Goal: Information Seeking & Learning: Compare options

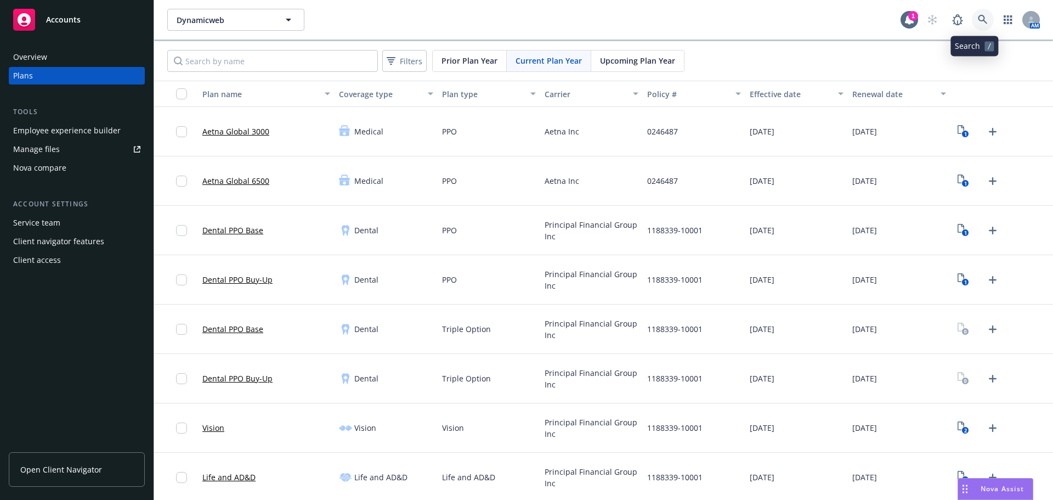
click at [983, 16] on link at bounding box center [983, 20] width 22 height 22
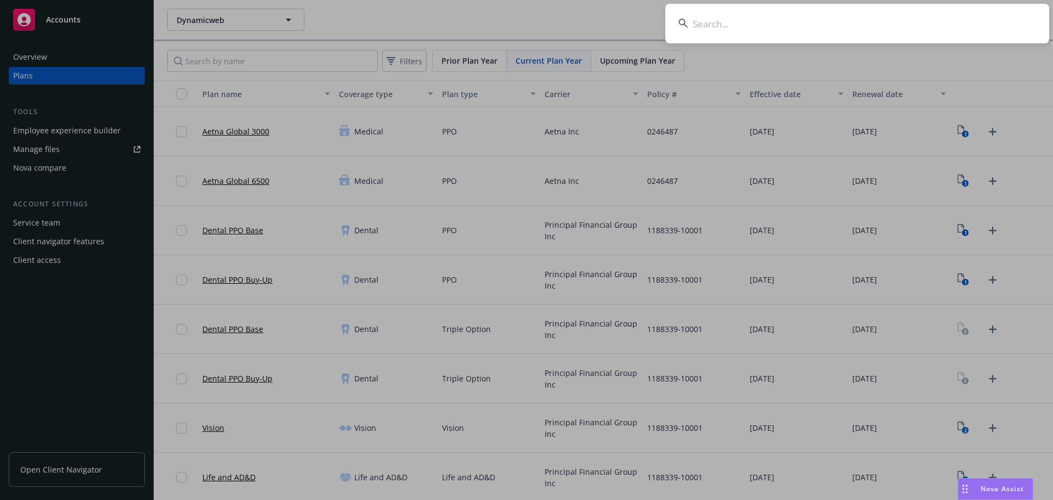
click at [777, 18] on input at bounding box center [857, 23] width 384 height 39
paste input "[GEOGRAPHIC_DATA]"
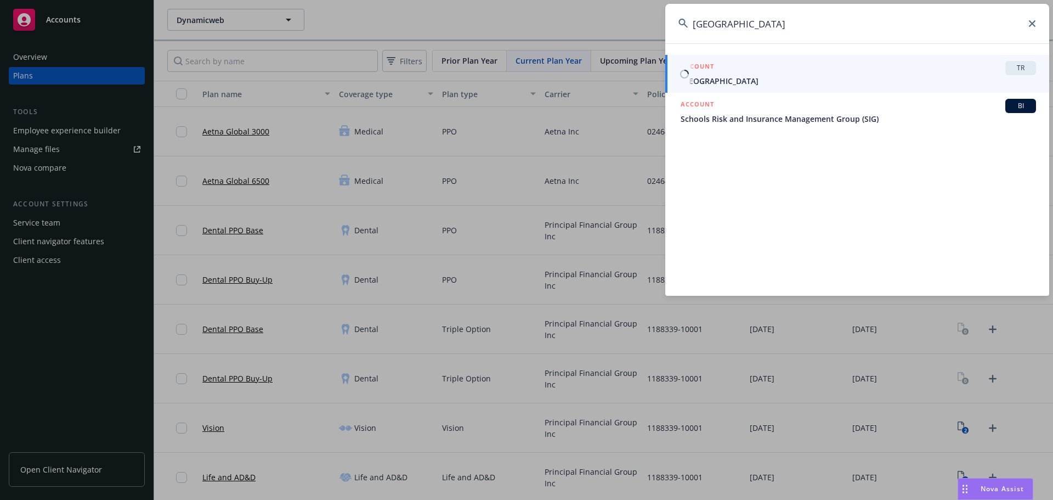
type input "[GEOGRAPHIC_DATA]"
click at [767, 73] on div "ACCOUNT TR" at bounding box center [858, 68] width 355 height 14
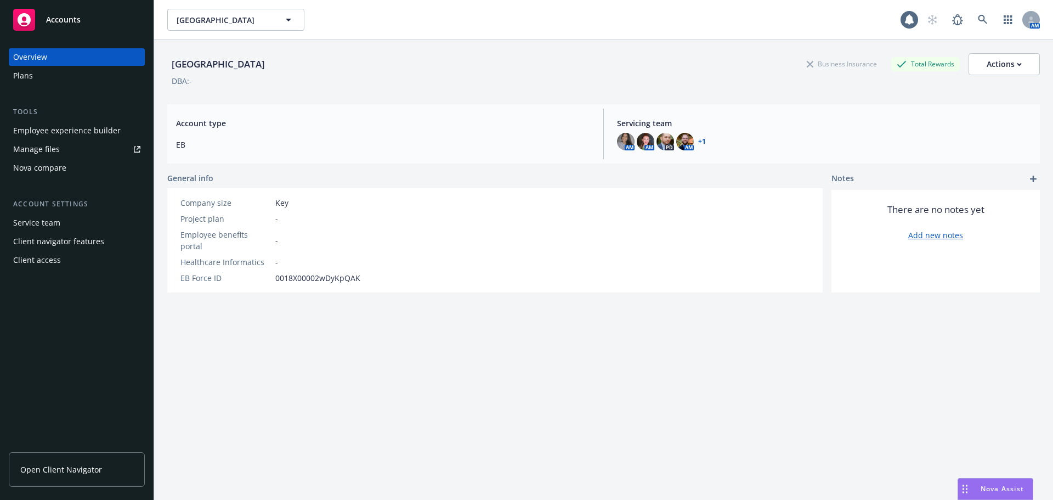
click at [40, 74] on div "Plans" at bounding box center [76, 76] width 127 height 18
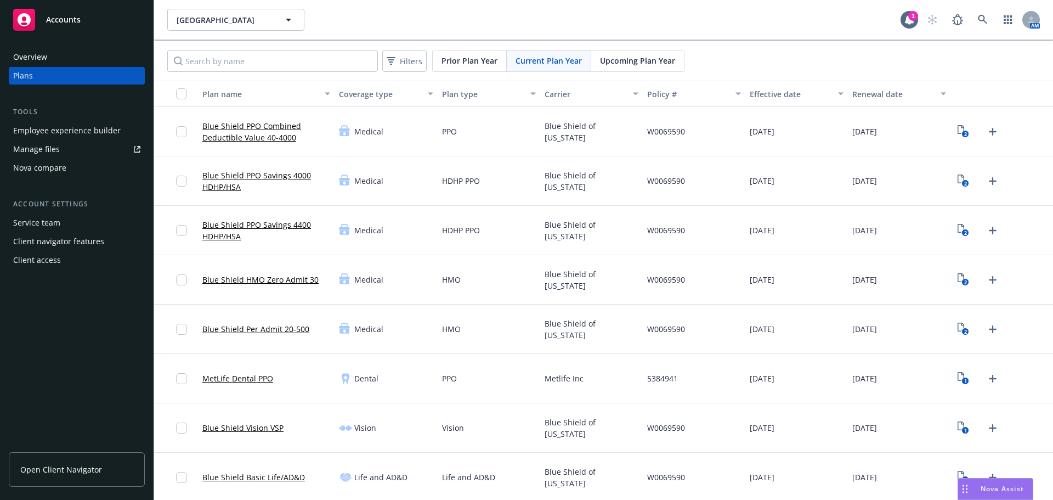
click at [74, 165] on div "Nova compare" at bounding box center [76, 168] width 127 height 18
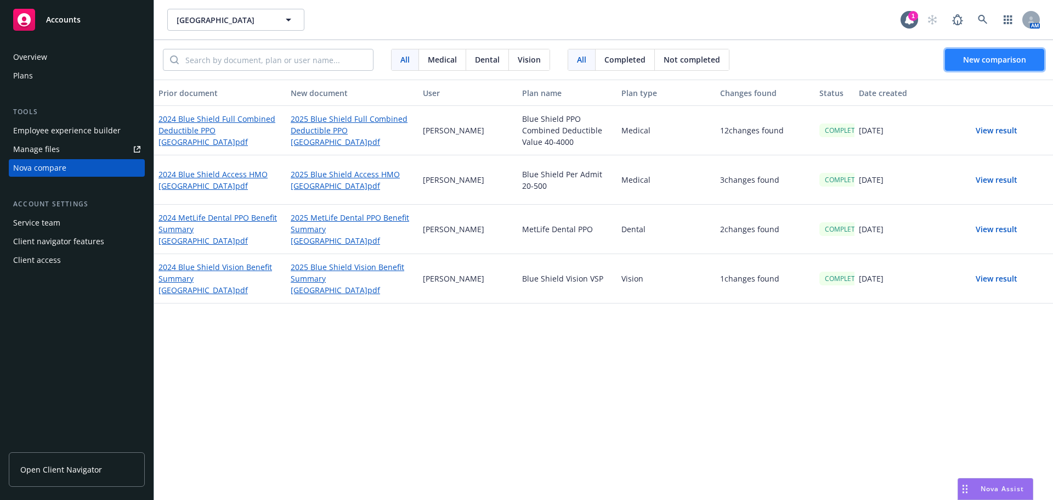
click at [1009, 60] on span "New comparison" at bounding box center [994, 59] width 63 height 10
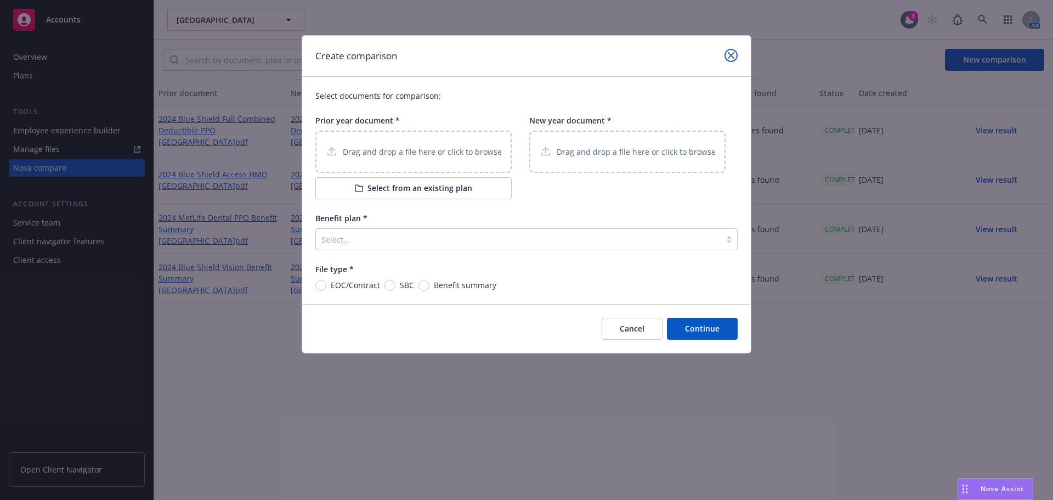
click at [734, 56] on icon "close" at bounding box center [731, 55] width 7 height 7
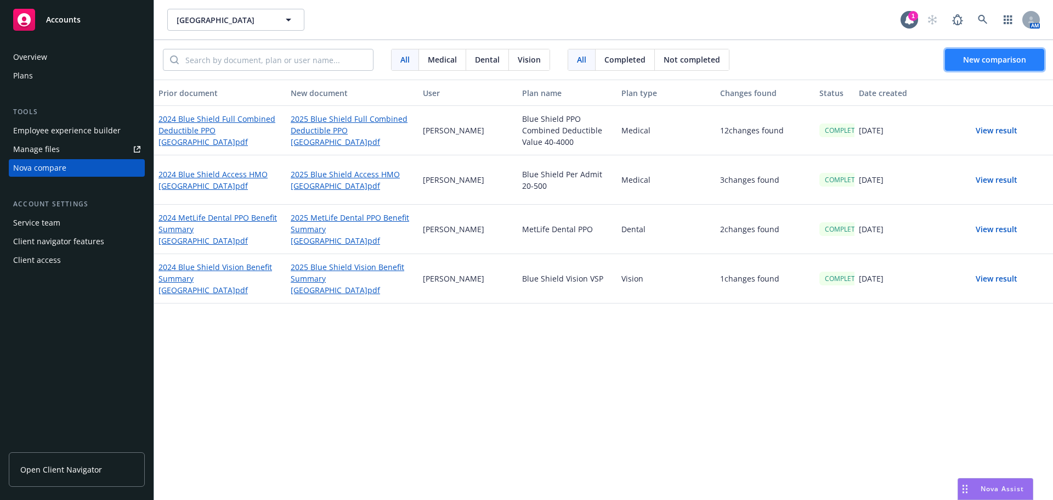
click at [995, 64] on span "New comparison" at bounding box center [994, 59] width 63 height 10
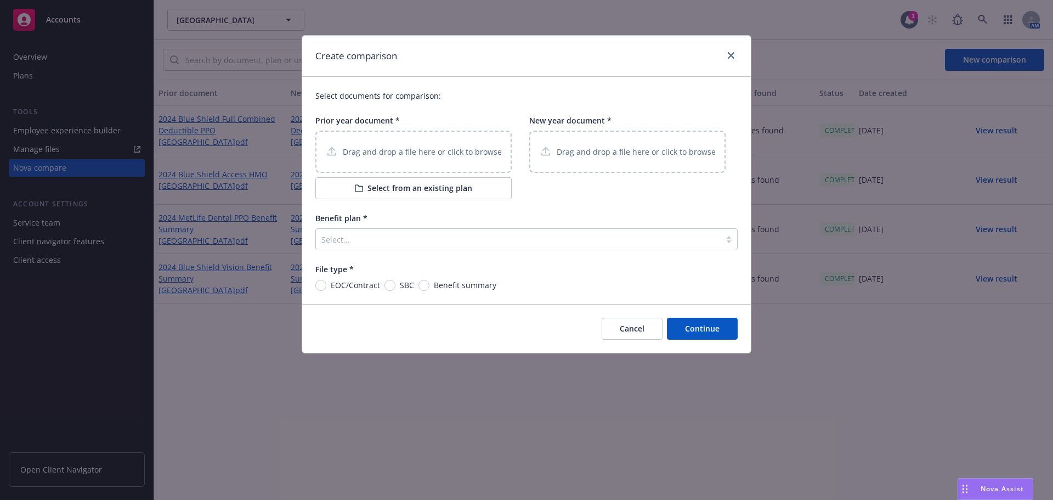
click at [448, 151] on p "Drag and drop a file here or click to browse" at bounding box center [422, 152] width 159 height 12
click at [392, 289] on input "SBC" at bounding box center [390, 285] width 11 height 11
radio input "true"
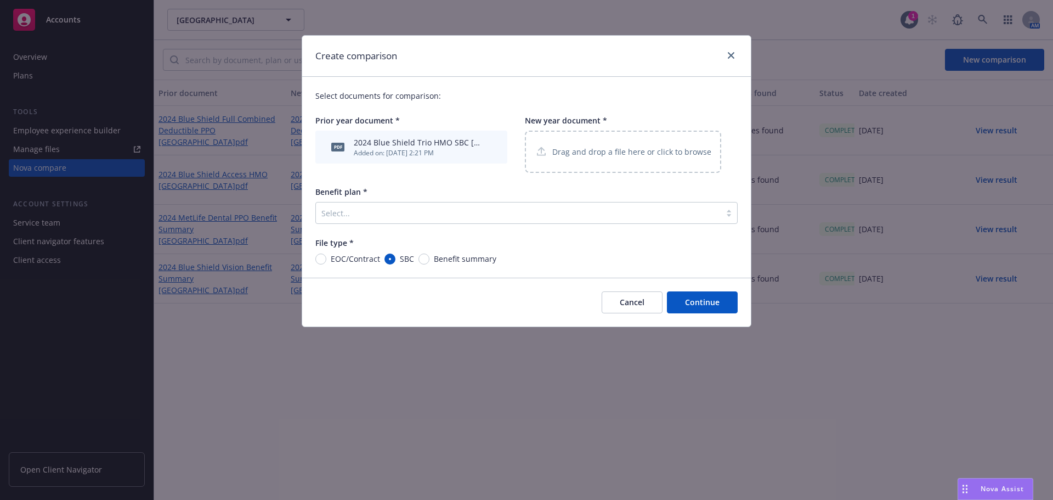
click at [585, 161] on div "Drag and drop a file here or click to browse" at bounding box center [623, 152] width 196 height 42
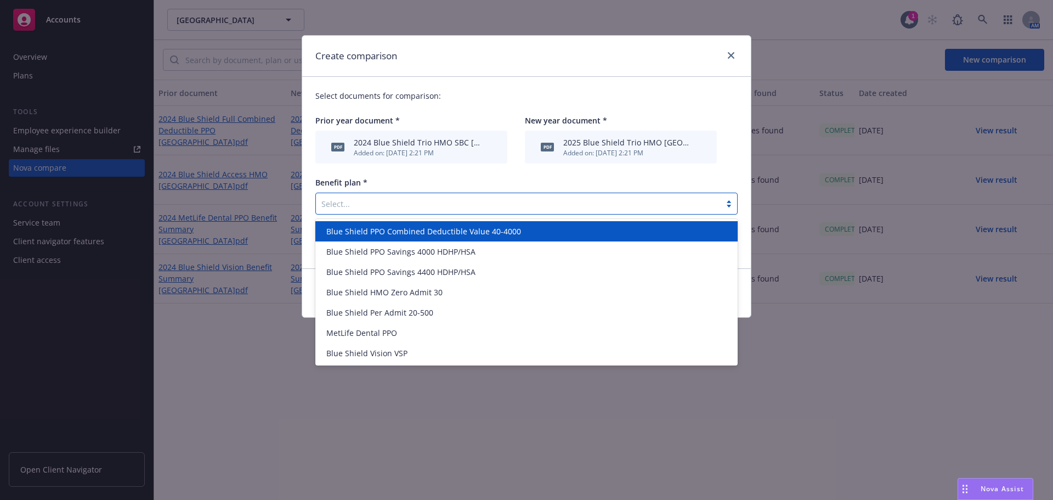
click at [417, 202] on div at bounding box center [518, 203] width 394 height 13
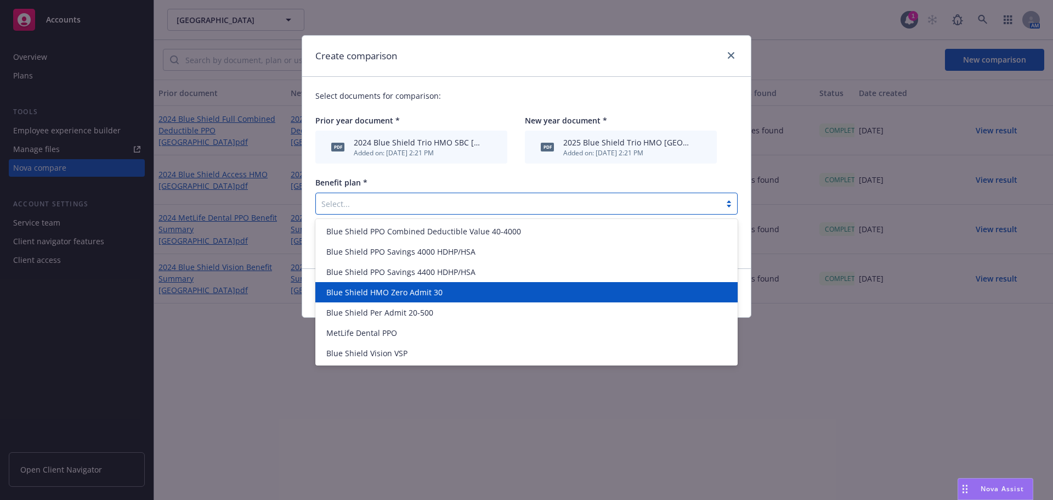
click at [470, 293] on div "Blue Shield HMO Zero Admit 30" at bounding box center [526, 292] width 409 height 12
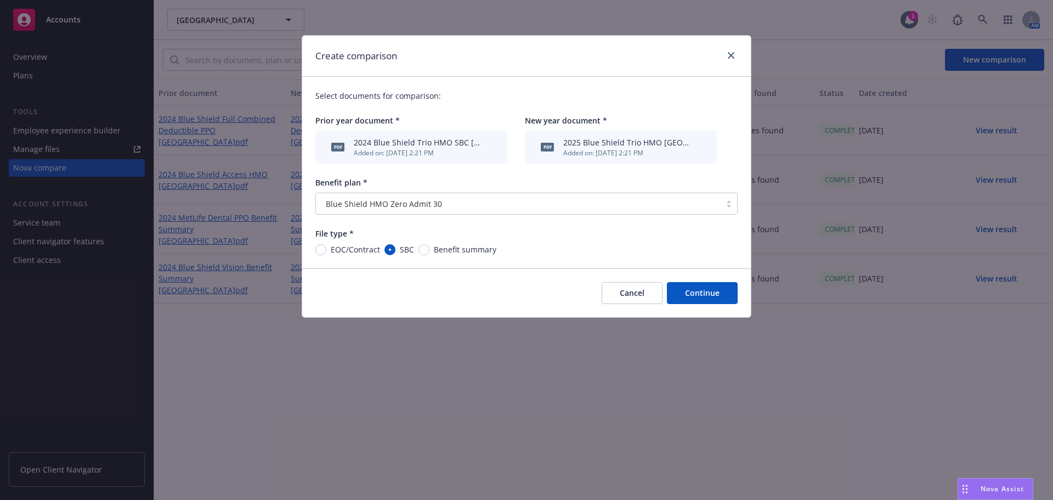
click at [687, 296] on button "Continue" at bounding box center [702, 293] width 71 height 22
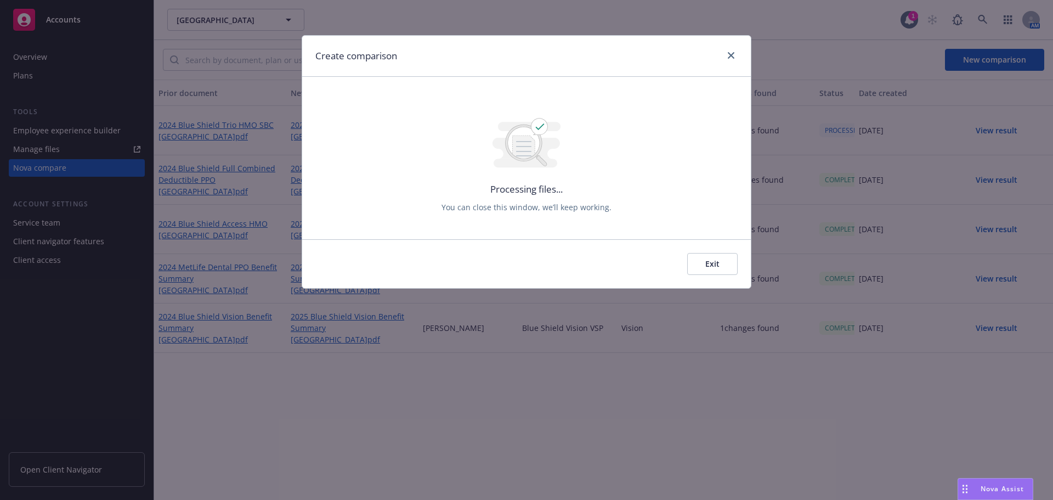
click at [727, 61] on div at bounding box center [729, 56] width 18 height 14
click at [730, 60] on link "close" at bounding box center [731, 55] width 13 height 13
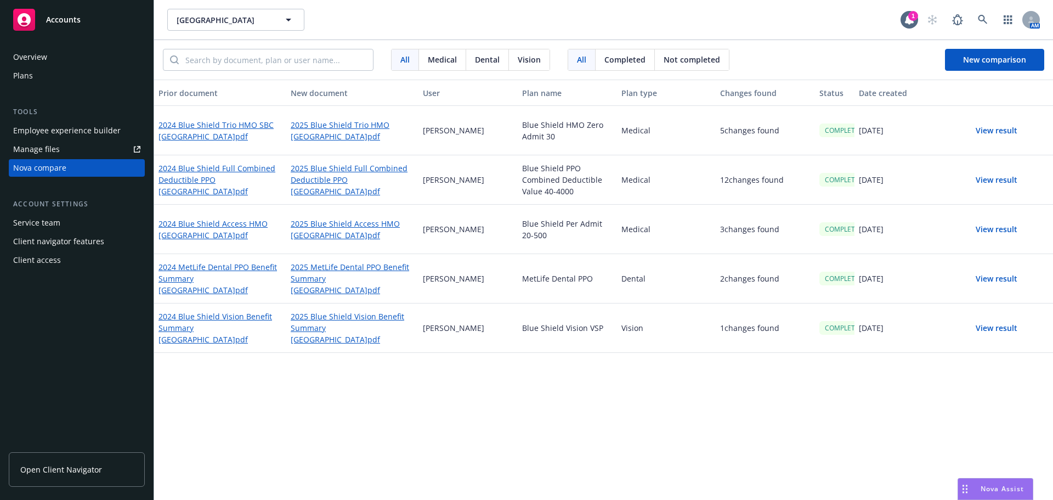
click at [1001, 134] on button "View result" at bounding box center [996, 131] width 77 height 22
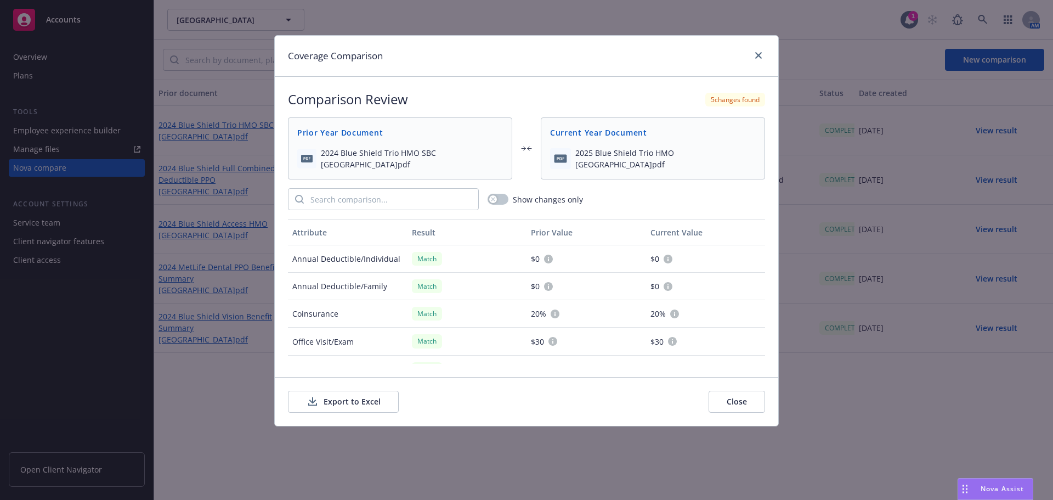
click at [344, 400] on button "Export to Excel" at bounding box center [343, 402] width 111 height 22
click at [760, 52] on icon "close" at bounding box center [758, 55] width 7 height 7
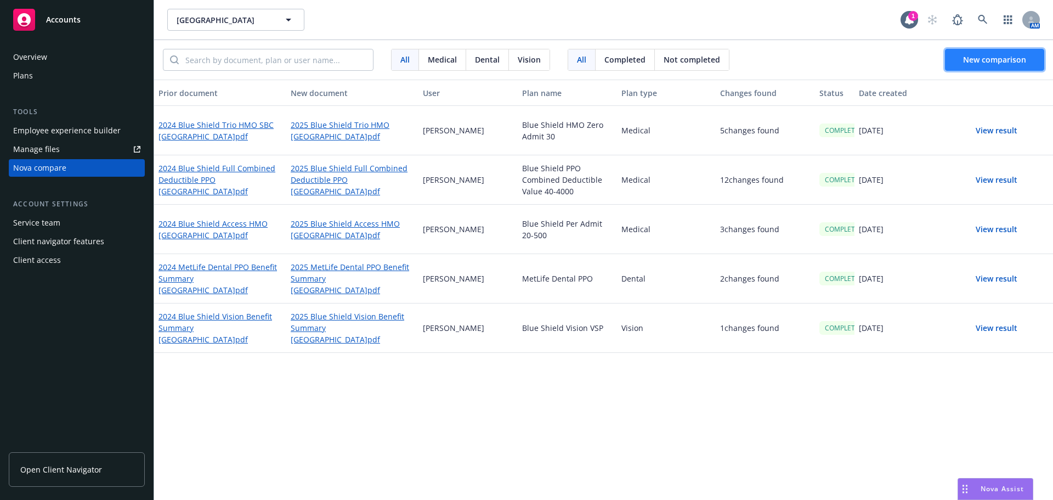
click at [988, 63] on span "New comparison" at bounding box center [994, 59] width 63 height 10
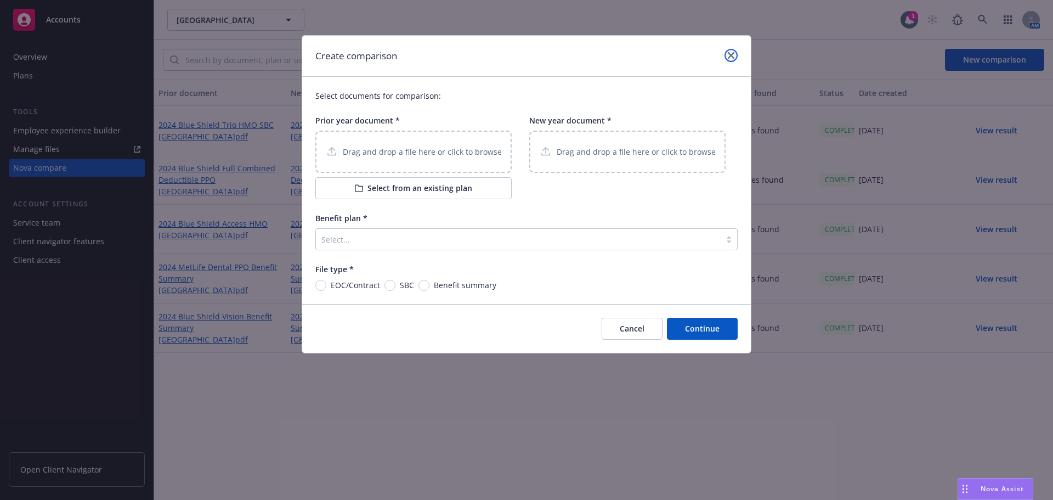
click at [736, 56] on link "close" at bounding box center [731, 55] width 13 height 13
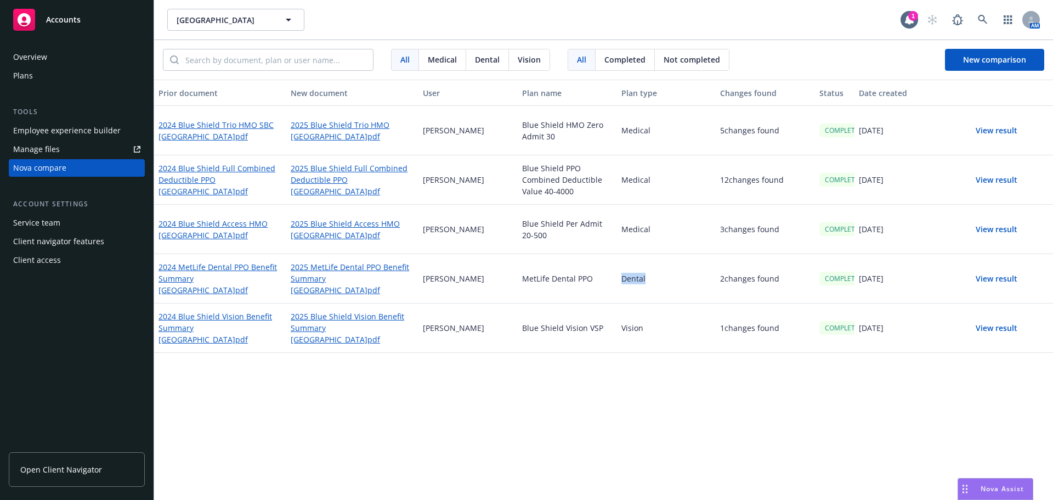
drag, startPoint x: 615, startPoint y: 273, endPoint x: 670, endPoint y: 275, distance: 54.9
click at [670, 275] on div "2024 MetLife Dental PPO Benefit Summary [GEOGRAPHIC_DATA]pdf 2025 MetLife Denta…" at bounding box center [603, 278] width 899 height 49
click at [614, 184] on div "Blue Shield PPO Combined Deductible Value 40-4000" at bounding box center [567, 179] width 99 height 49
drag, startPoint x: 620, startPoint y: 180, endPoint x: 668, endPoint y: 181, distance: 47.7
click at [668, 181] on div "Medical" at bounding box center [666, 179] width 99 height 49
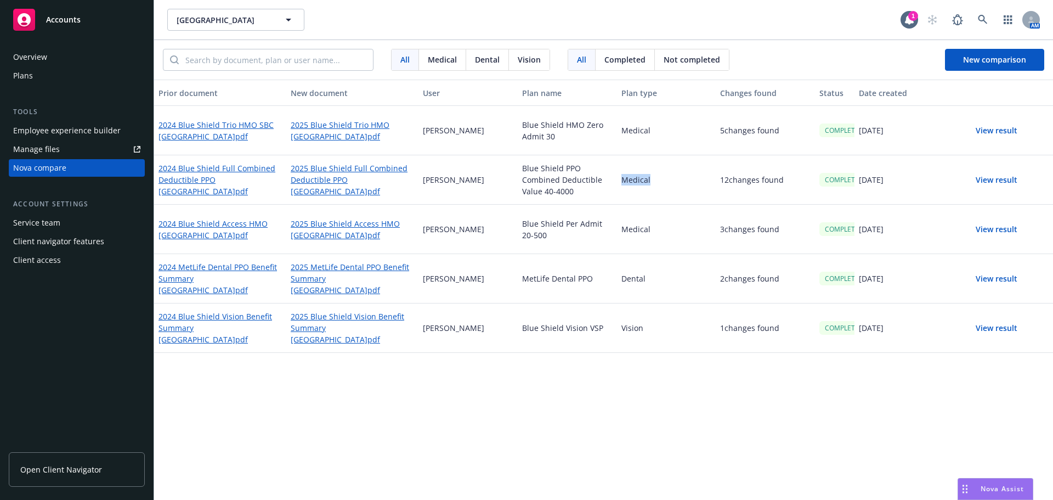
click at [625, 179] on div "Medical" at bounding box center [666, 179] width 99 height 49
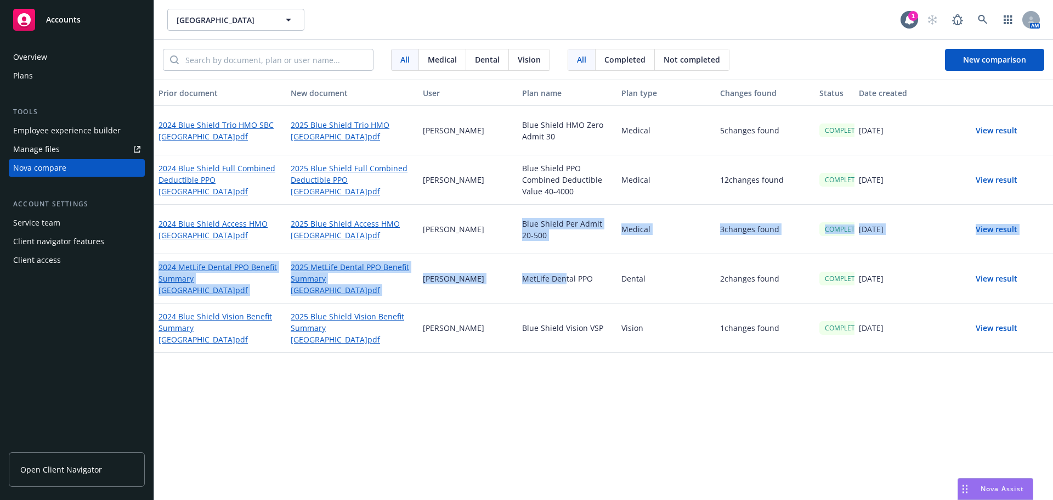
drag, startPoint x: 535, startPoint y: 238, endPoint x: 564, endPoint y: 269, distance: 42.3
click at [564, 269] on div "2024 Blue Shield Trio HMO [GEOGRAPHIC_DATA]pdf 2025 Blue Shield Trio HMO [GEOGR…" at bounding box center [603, 229] width 899 height 247
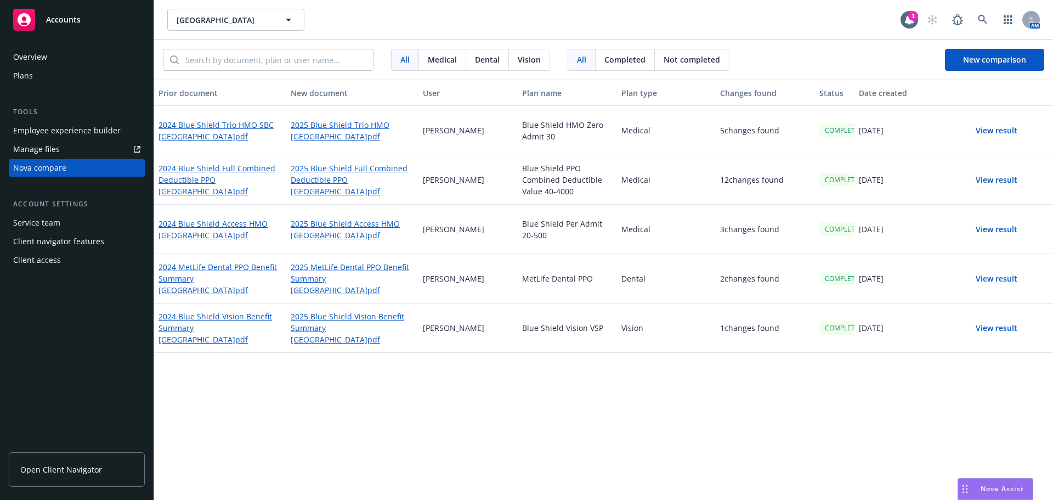
click at [644, 273] on div "Dental" at bounding box center [666, 278] width 99 height 49
click at [1032, 59] on button "New comparison" at bounding box center [994, 60] width 99 height 22
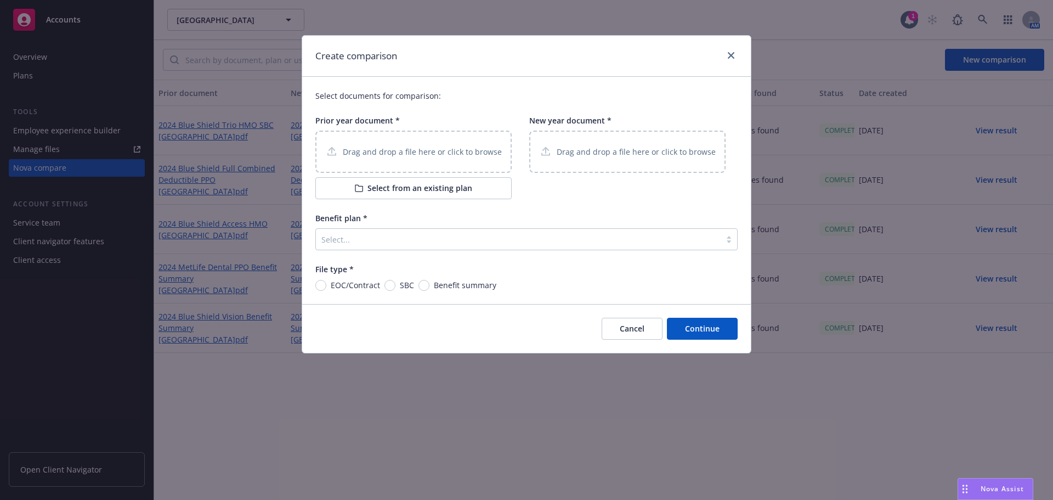
click at [471, 151] on p "Drag and drop a file here or click to browse" at bounding box center [422, 152] width 159 height 12
click at [637, 138] on div "Drag and drop a file here or click to browse" at bounding box center [627, 152] width 196 height 42
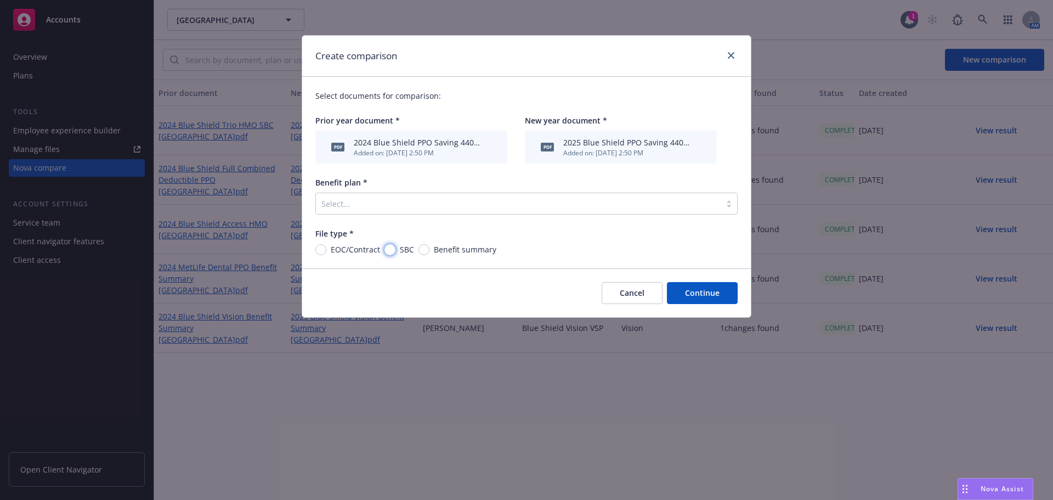
click at [390, 252] on input "SBC" at bounding box center [390, 249] width 11 height 11
radio input "true"
click at [408, 207] on div at bounding box center [518, 203] width 394 height 13
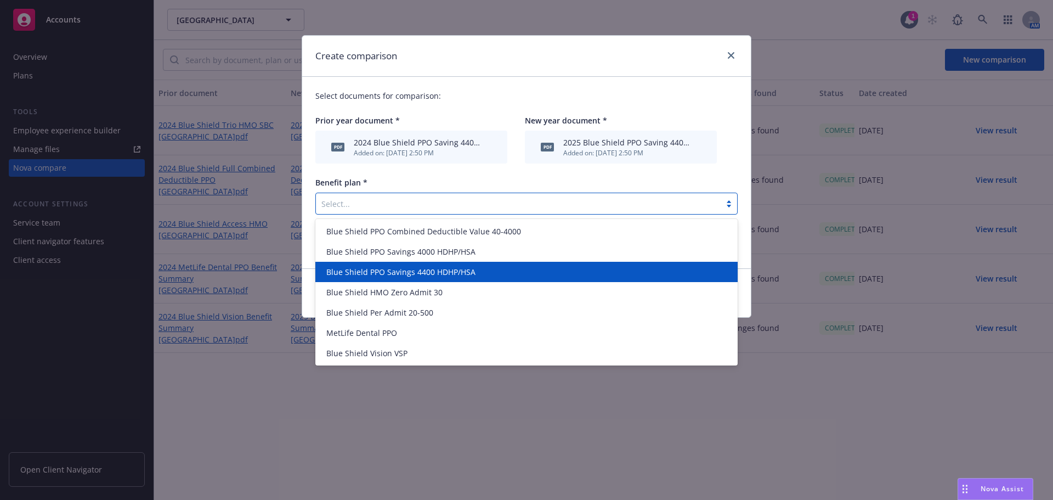
click at [525, 280] on div "Blue Shield PPO Savings 4400 HDHP/HSA" at bounding box center [526, 272] width 422 height 20
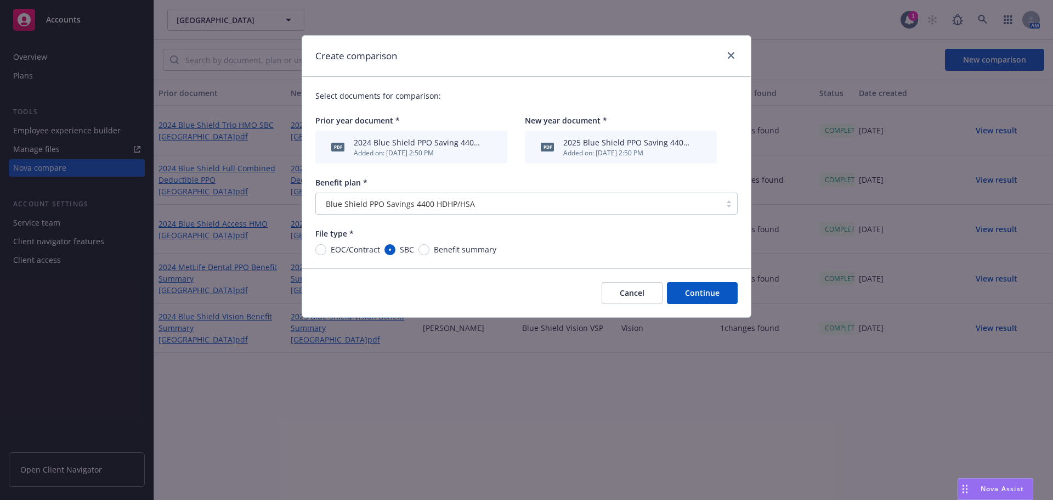
click at [708, 302] on button "Continue" at bounding box center [702, 293] width 71 height 22
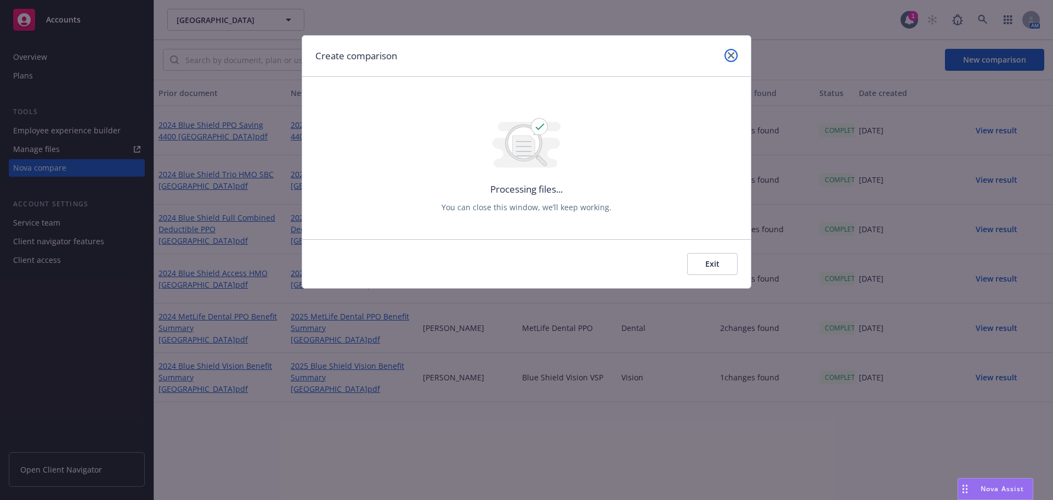
click at [728, 61] on link "close" at bounding box center [731, 55] width 13 height 13
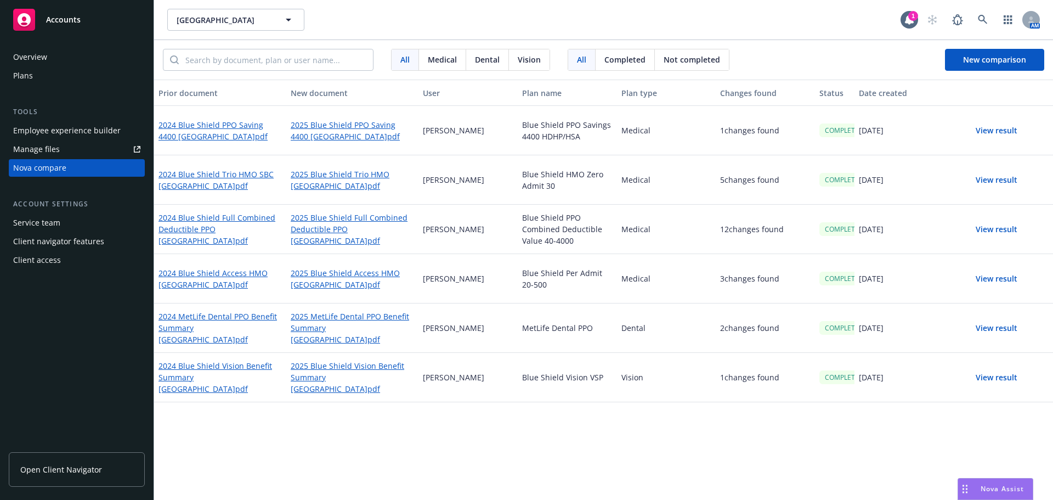
click at [1004, 131] on button "View result" at bounding box center [996, 131] width 77 height 22
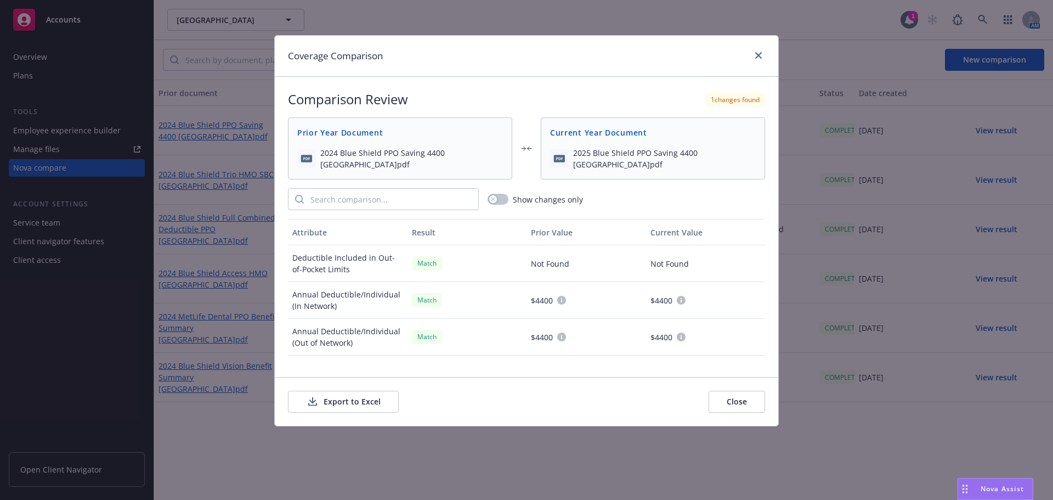
click at [347, 404] on button "Export to Excel" at bounding box center [343, 402] width 111 height 22
click at [756, 57] on icon "close" at bounding box center [758, 55] width 7 height 7
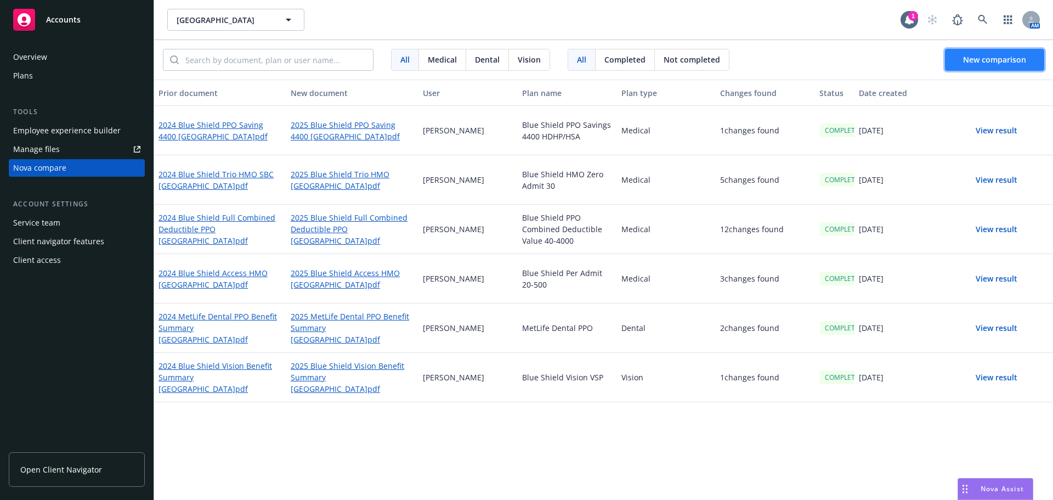
click at [1006, 58] on span "New comparison" at bounding box center [994, 59] width 63 height 10
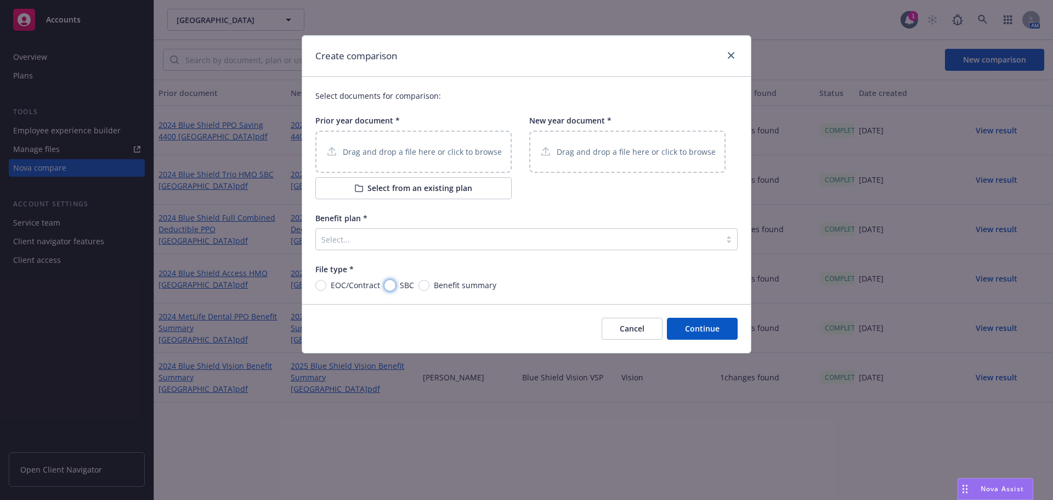
click at [390, 284] on input "SBC" at bounding box center [390, 285] width 11 height 11
radio input "true"
click at [400, 241] on div at bounding box center [518, 239] width 394 height 13
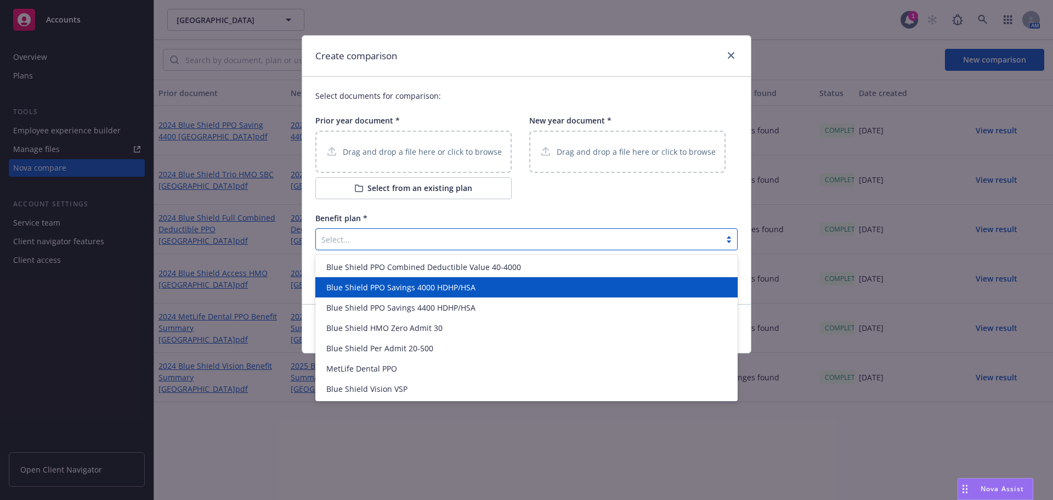
click at [470, 293] on span "Blue Shield PPO Savings 4000 HDHP/HSA" at bounding box center [400, 287] width 149 height 12
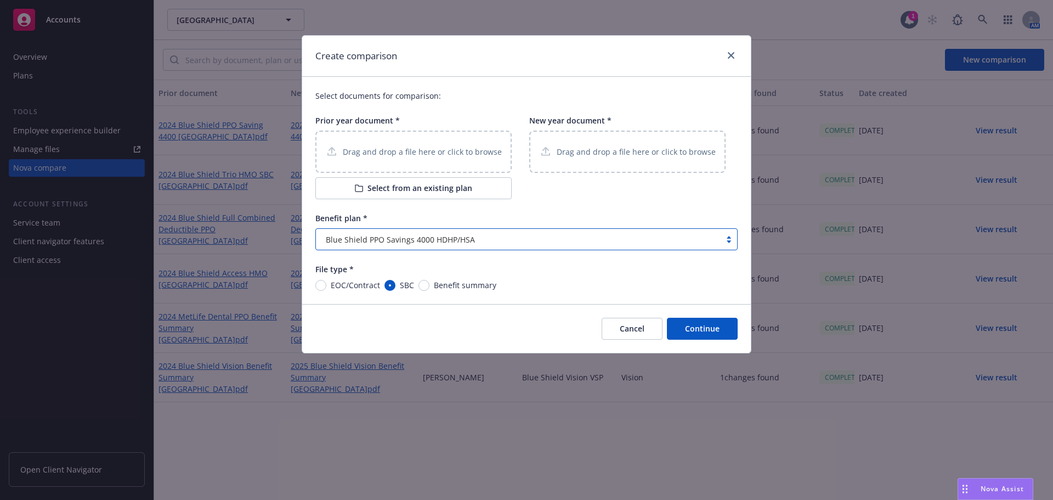
click at [434, 143] on div "Drag and drop a file here or click to browse" at bounding box center [413, 152] width 196 height 42
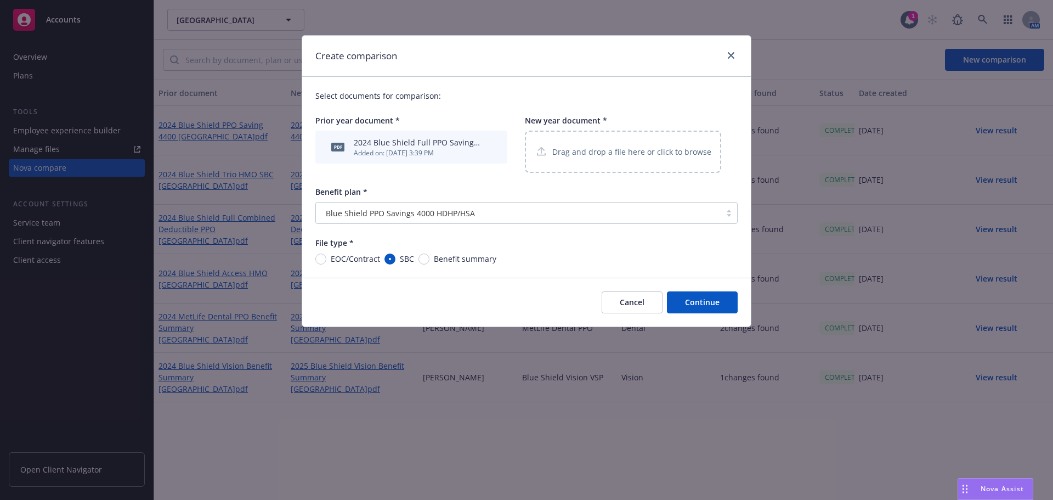
click at [572, 146] on p "Drag and drop a file here or click to browse" at bounding box center [631, 152] width 159 height 12
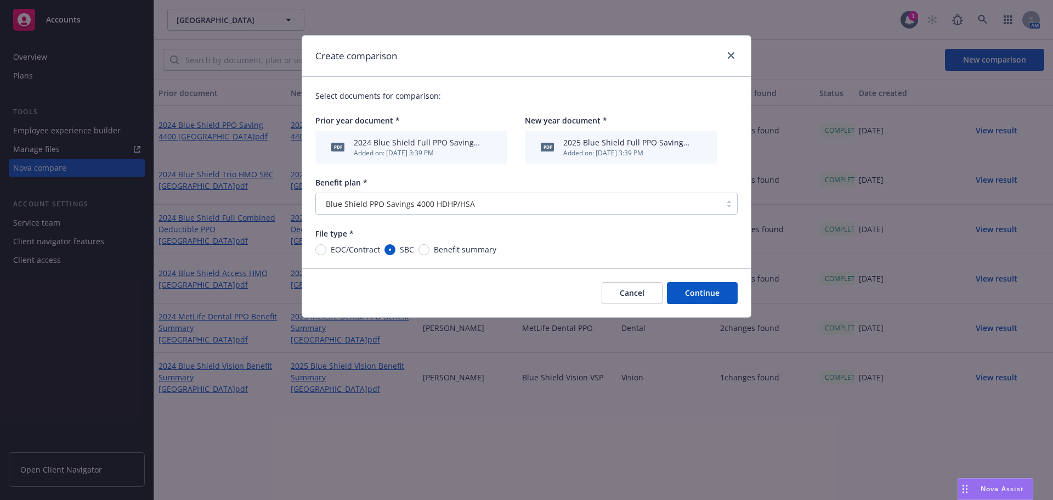
click at [694, 285] on button "Continue" at bounding box center [702, 293] width 71 height 22
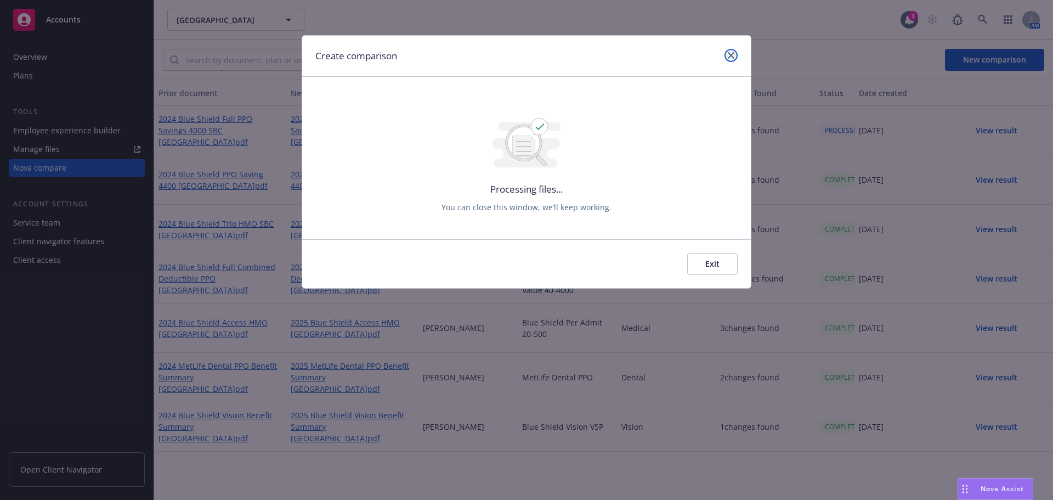
click at [729, 56] on icon "close" at bounding box center [731, 55] width 7 height 7
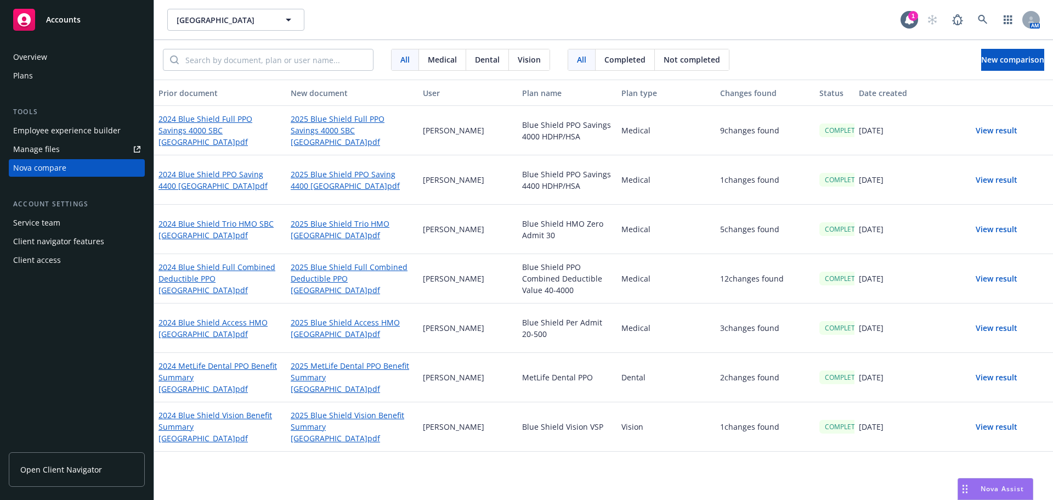
click at [1012, 127] on button "View result" at bounding box center [996, 131] width 77 height 22
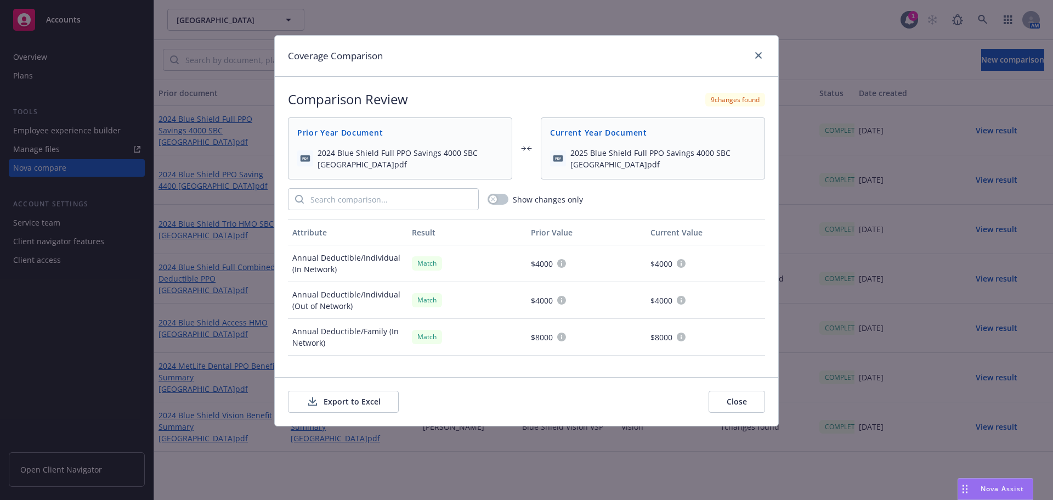
click at [329, 405] on button "Export to Excel" at bounding box center [343, 402] width 111 height 22
click at [759, 57] on icon "close" at bounding box center [758, 55] width 7 height 7
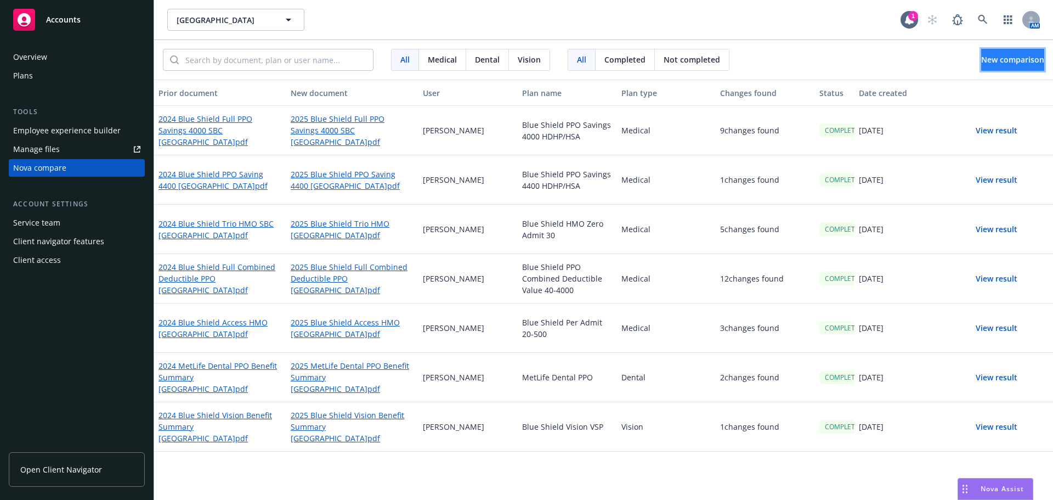
click at [981, 54] on span "New comparison" at bounding box center [1012, 59] width 63 height 10
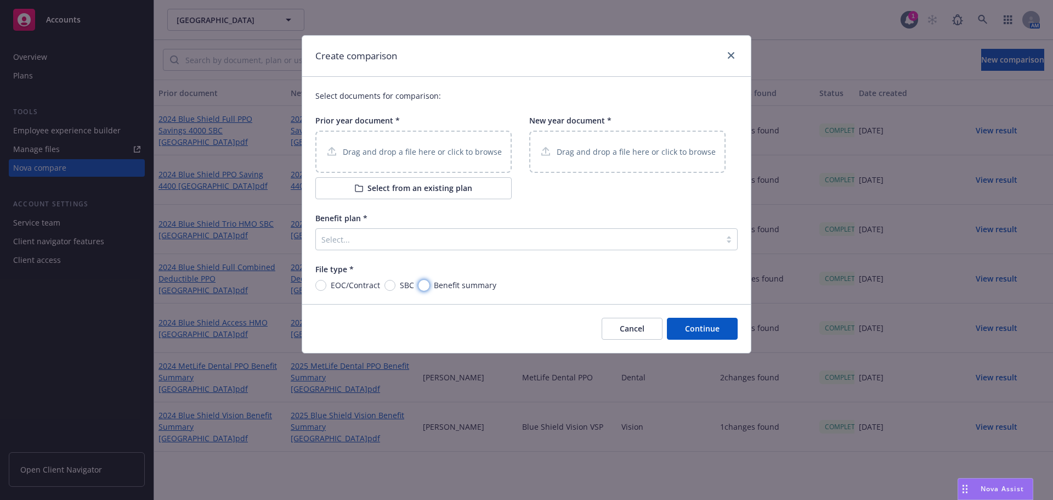
click at [427, 285] on input "Benefit summary" at bounding box center [424, 285] width 11 height 11
radio input "true"
click at [433, 231] on div "Select..." at bounding box center [518, 239] width 405 height 18
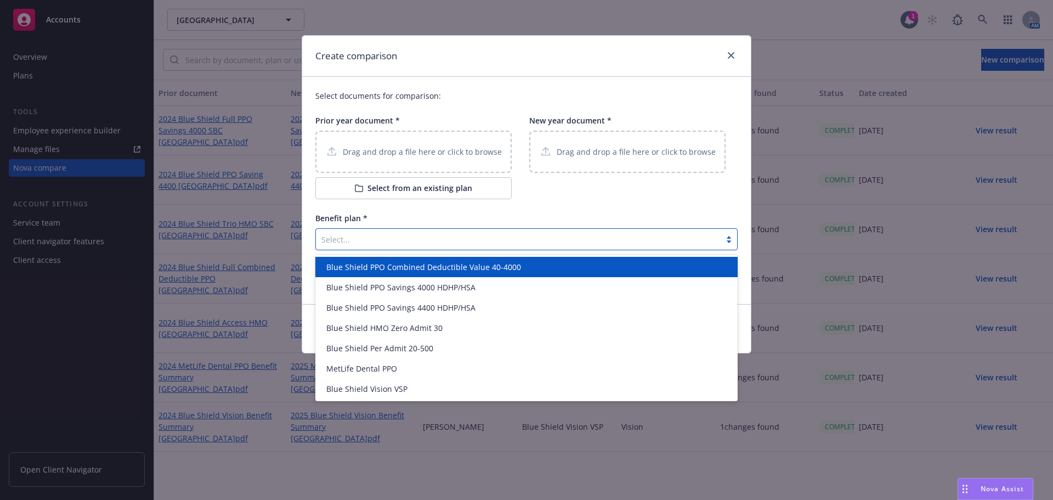
click at [578, 201] on div "Select documents for comparison: Prior year document * Drag and drop a file her…" at bounding box center [526, 190] width 449 height 227
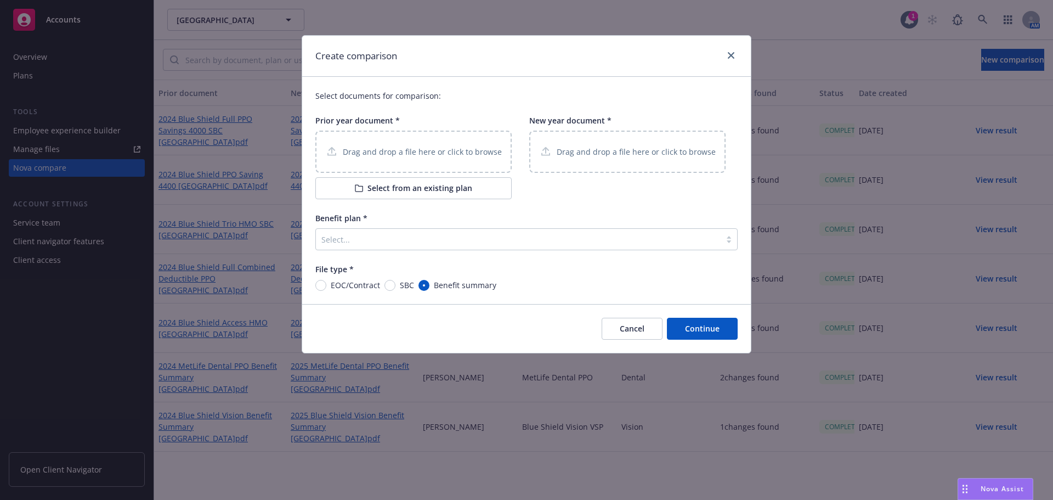
click at [447, 233] on div at bounding box center [518, 239] width 394 height 13
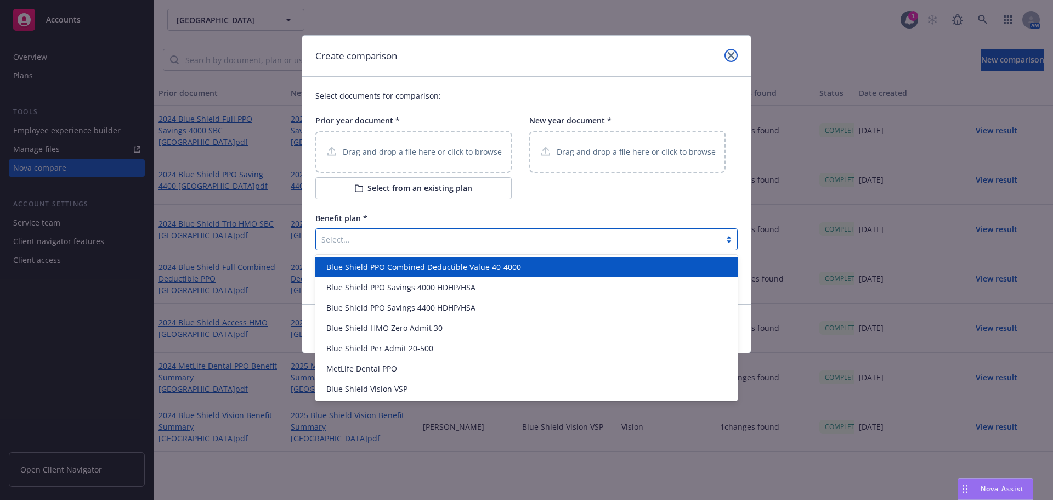
click at [726, 57] on link "close" at bounding box center [731, 55] width 13 height 13
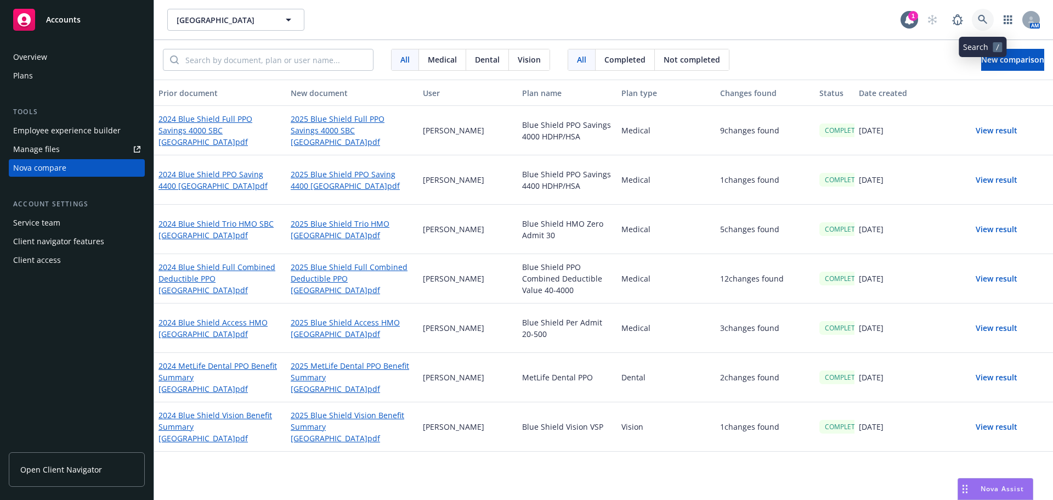
click at [981, 23] on icon at bounding box center [983, 20] width 10 height 10
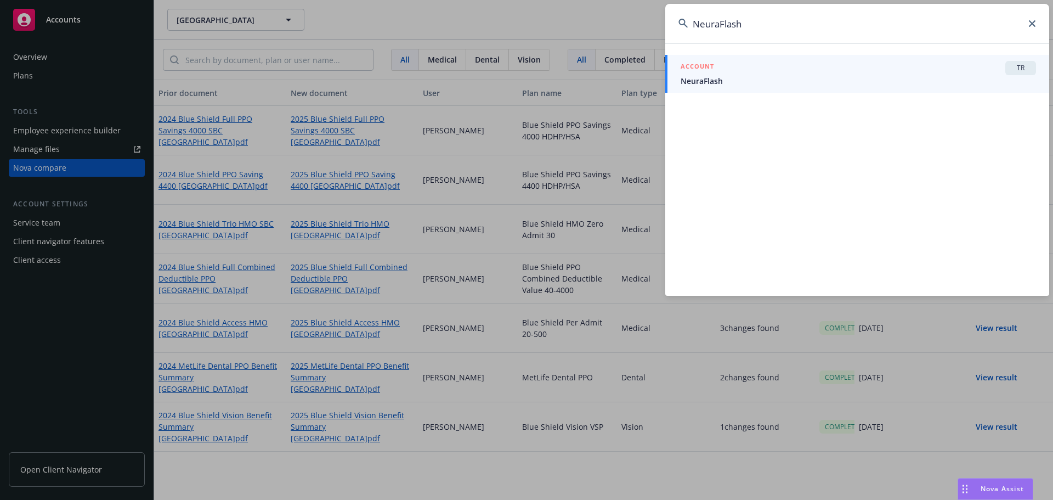
type input "NeuraFlash"
click at [764, 86] on span "NeuraFlash" at bounding box center [858, 81] width 355 height 12
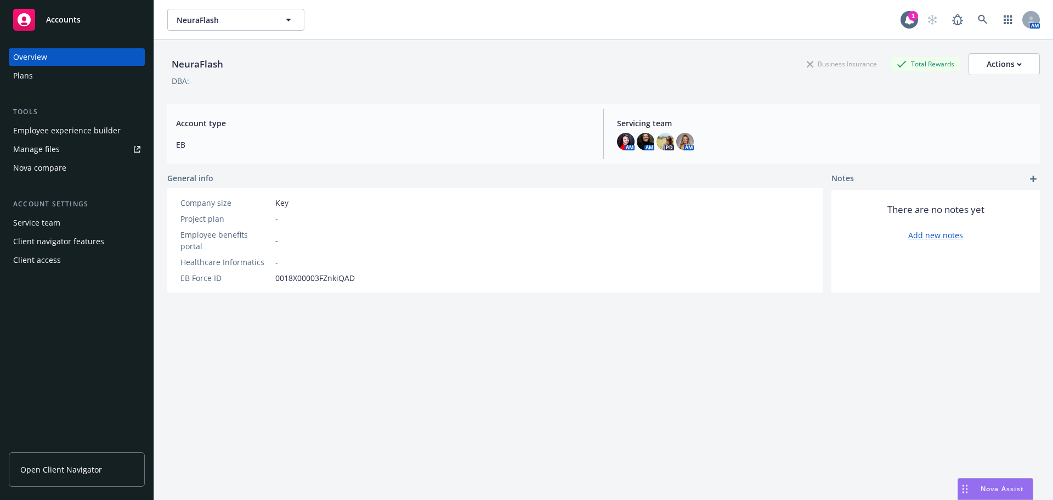
click at [42, 78] on div "Plans" at bounding box center [76, 76] width 127 height 18
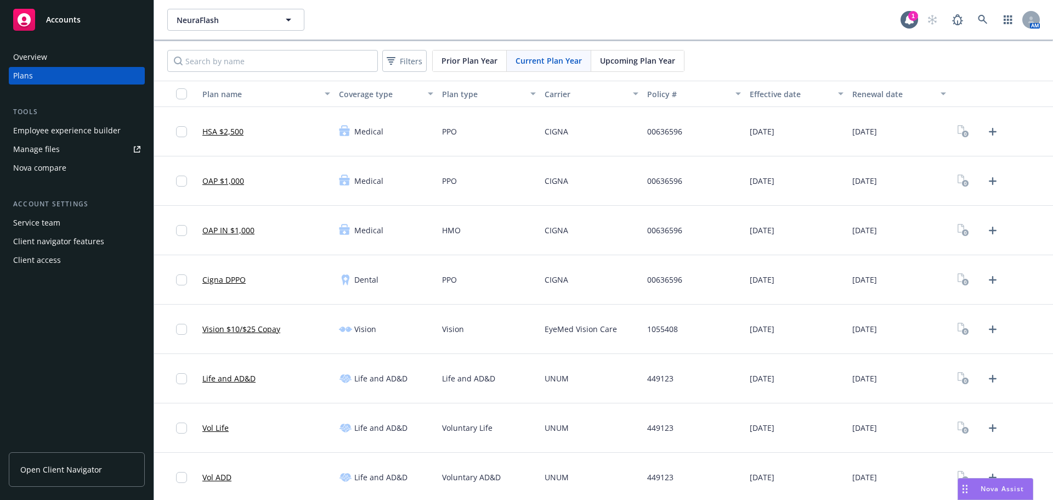
click at [474, 63] on span "Prior Plan Year" at bounding box center [470, 61] width 56 height 12
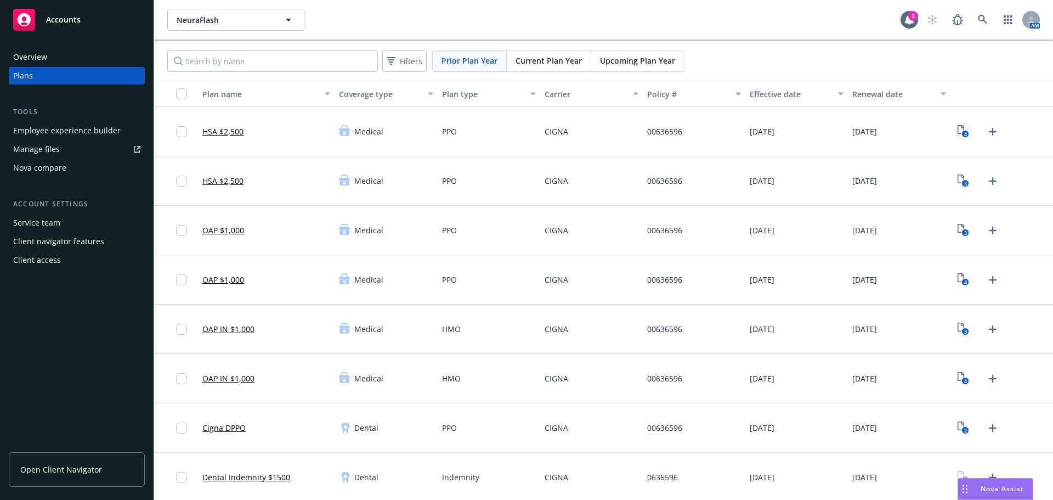
click at [962, 133] on rect "View Plan Documents" at bounding box center [965, 134] width 7 height 7
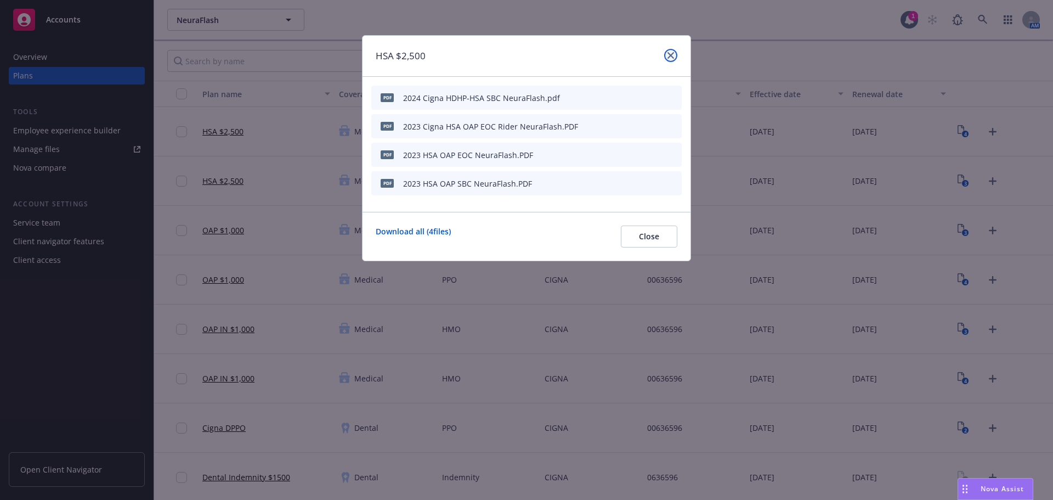
click at [668, 59] on link "close" at bounding box center [670, 55] width 13 height 13
